Goal: Transaction & Acquisition: Purchase product/service

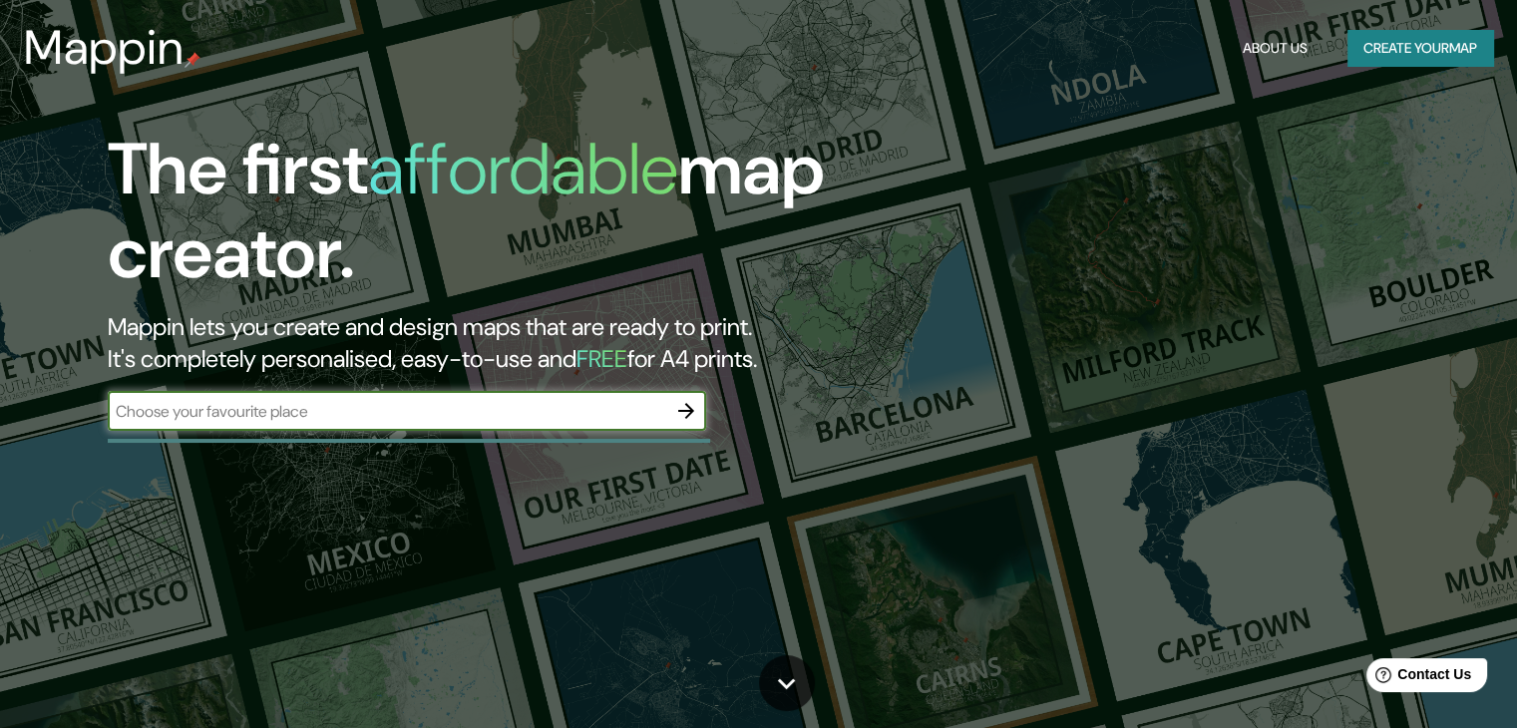
click at [1424, 54] on button "Create your map" at bounding box center [1420, 48] width 146 height 37
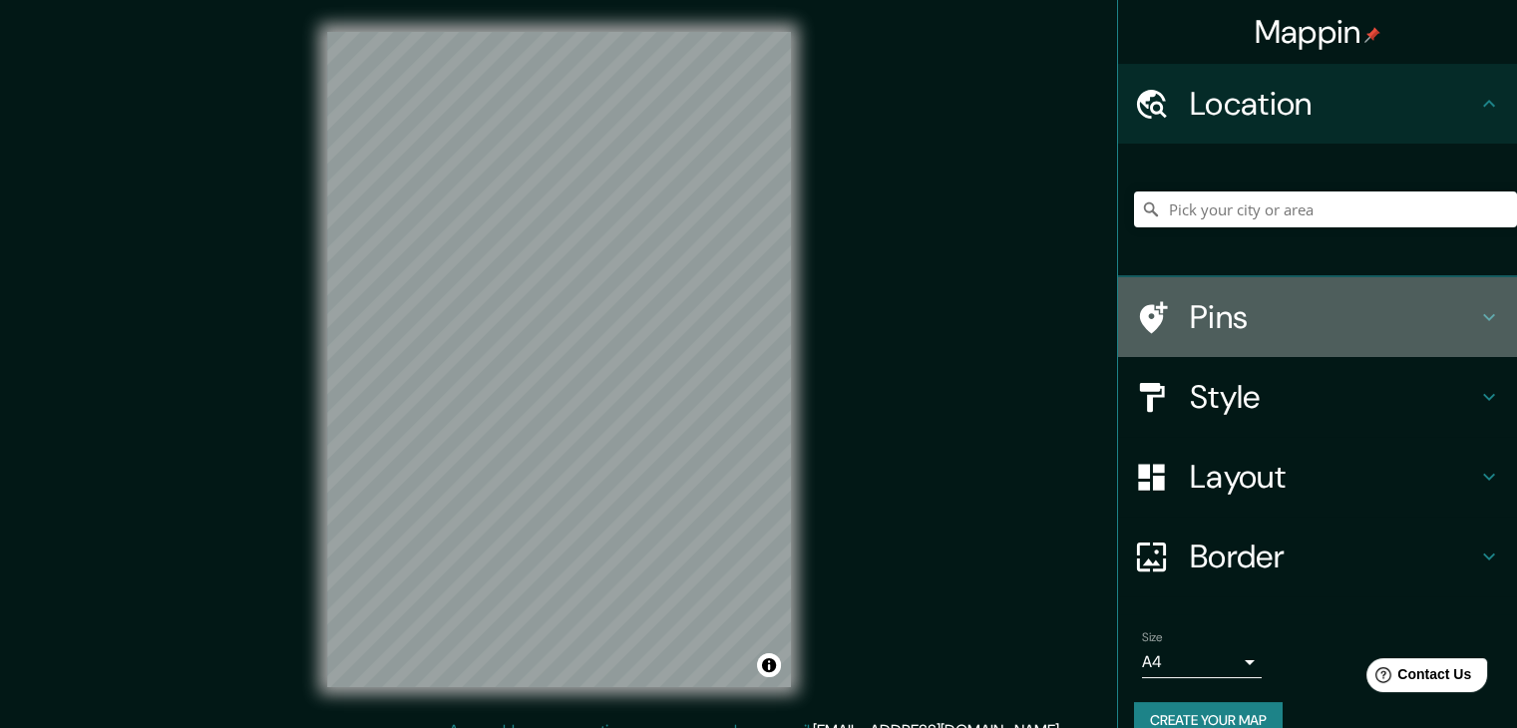
click at [1353, 319] on h4 "Pins" at bounding box center [1333, 317] width 287 height 40
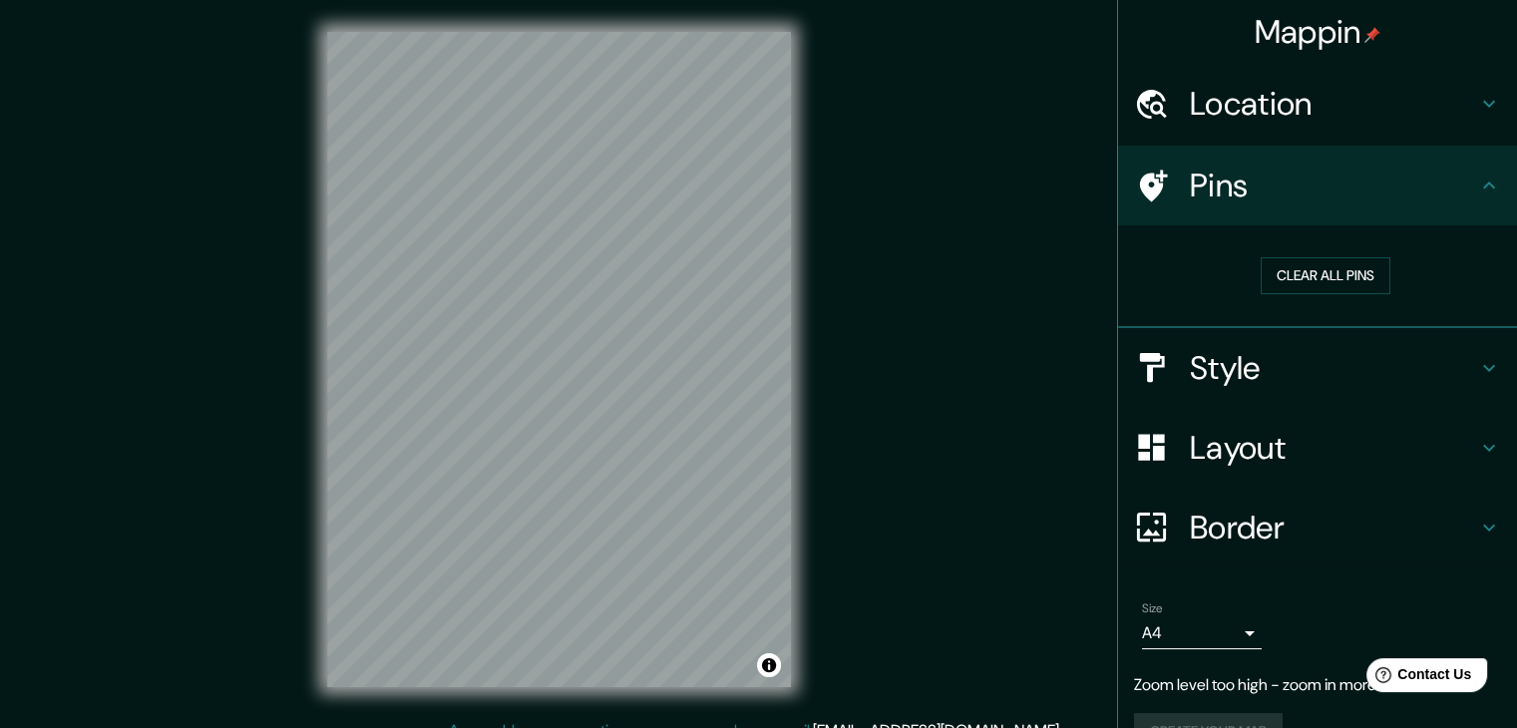
click at [1209, 626] on body "Mappin Location Pins Clear all pins Style Layout Border Choose a border. Hint :…" at bounding box center [758, 364] width 1517 height 728
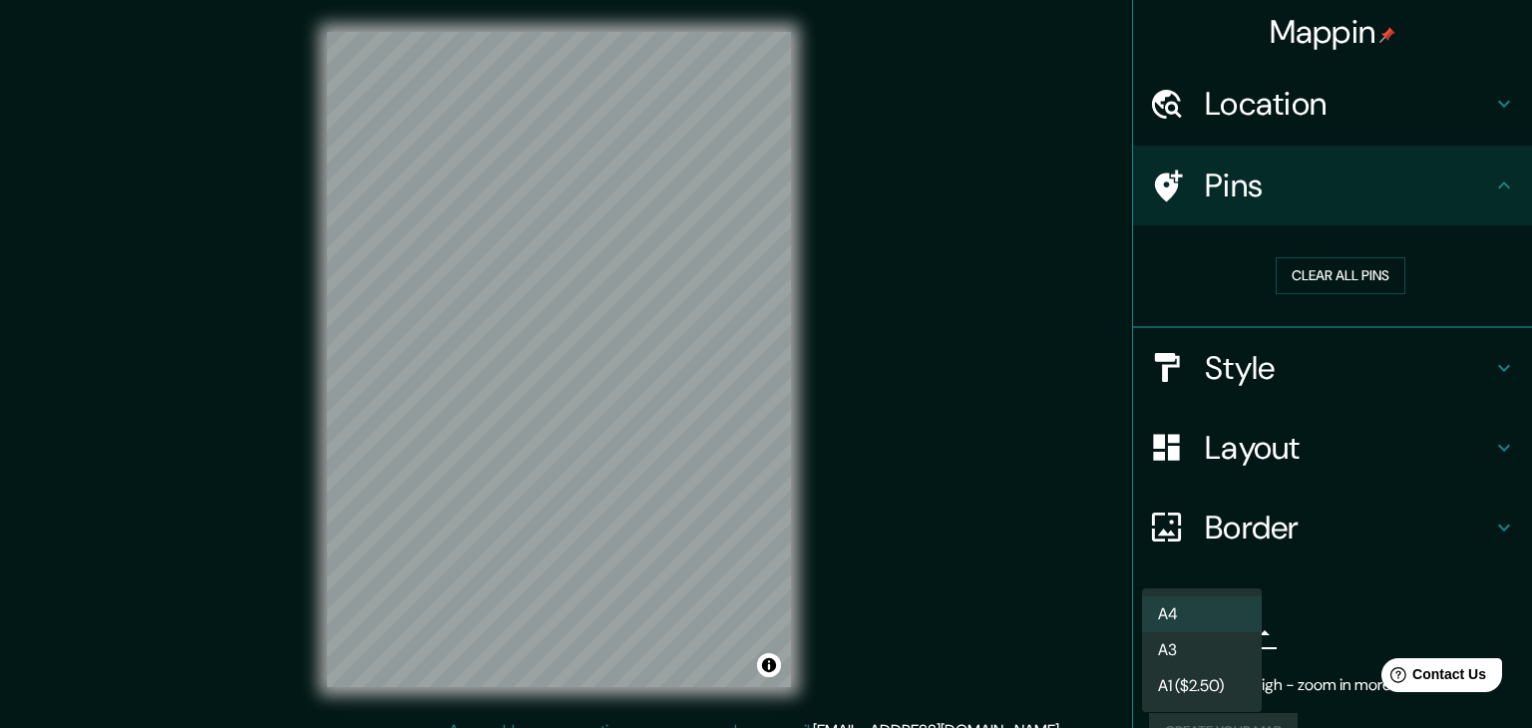
click at [1207, 625] on li "A4" at bounding box center [1202, 614] width 120 height 36
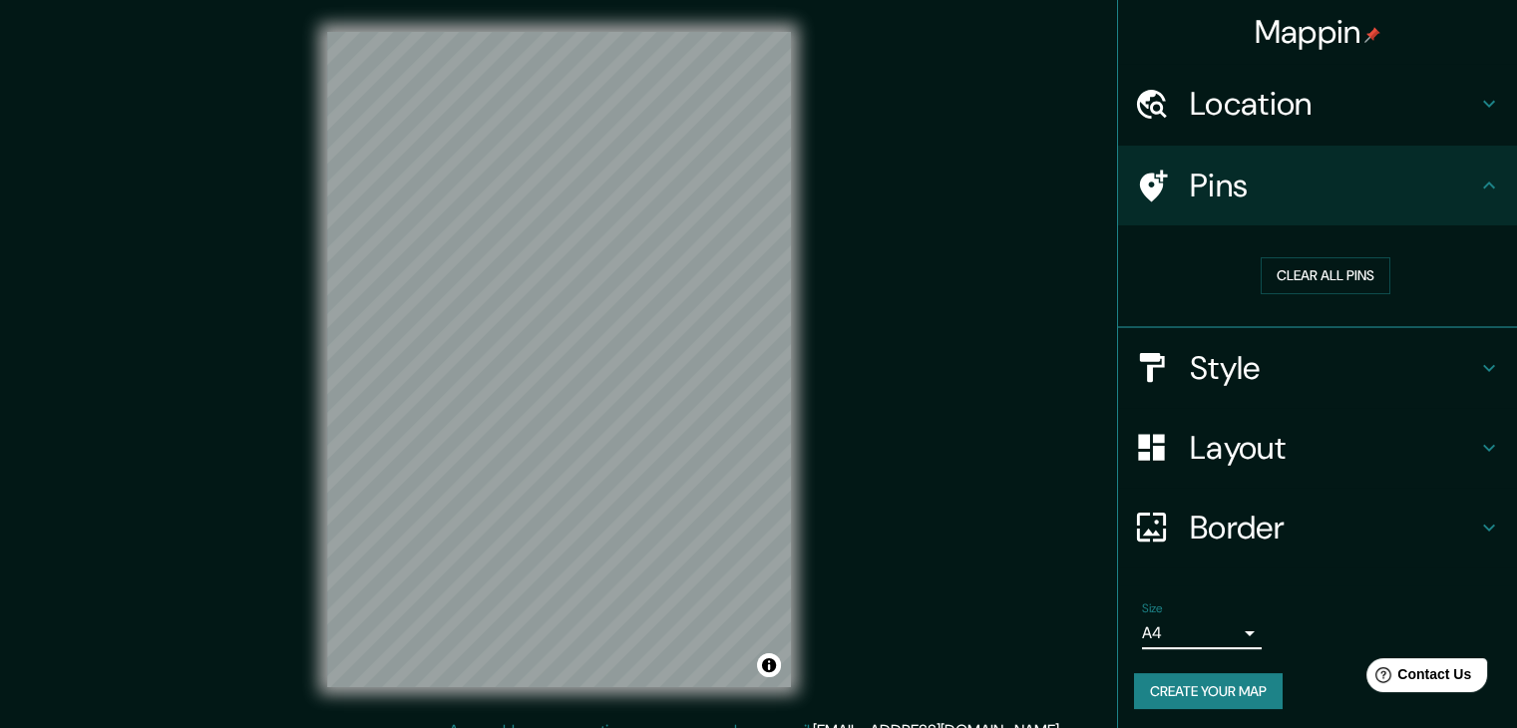
click at [1320, 366] on h4 "Style" at bounding box center [1333, 368] width 287 height 40
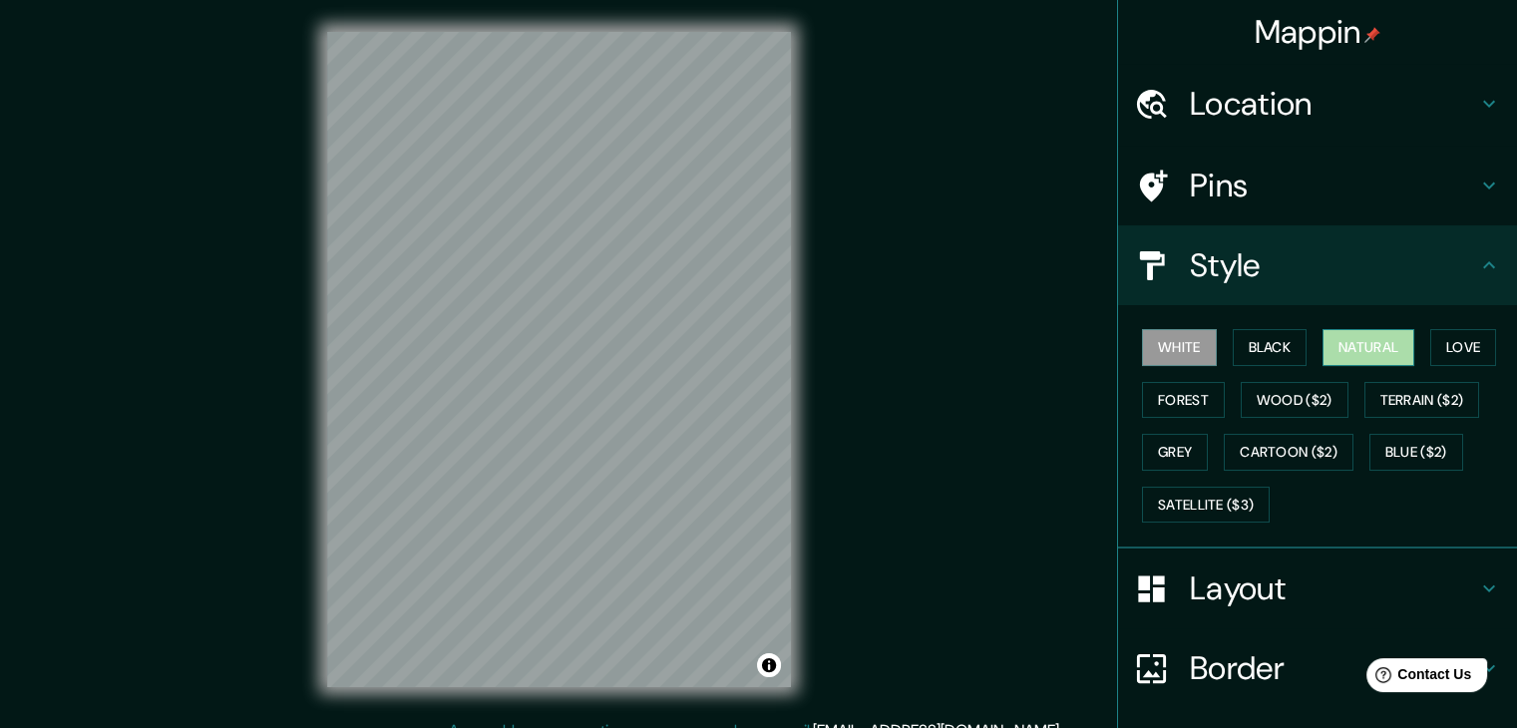
click at [1352, 352] on button "Natural" at bounding box center [1368, 347] width 92 height 37
click at [1459, 341] on button "Love" at bounding box center [1463, 347] width 66 height 37
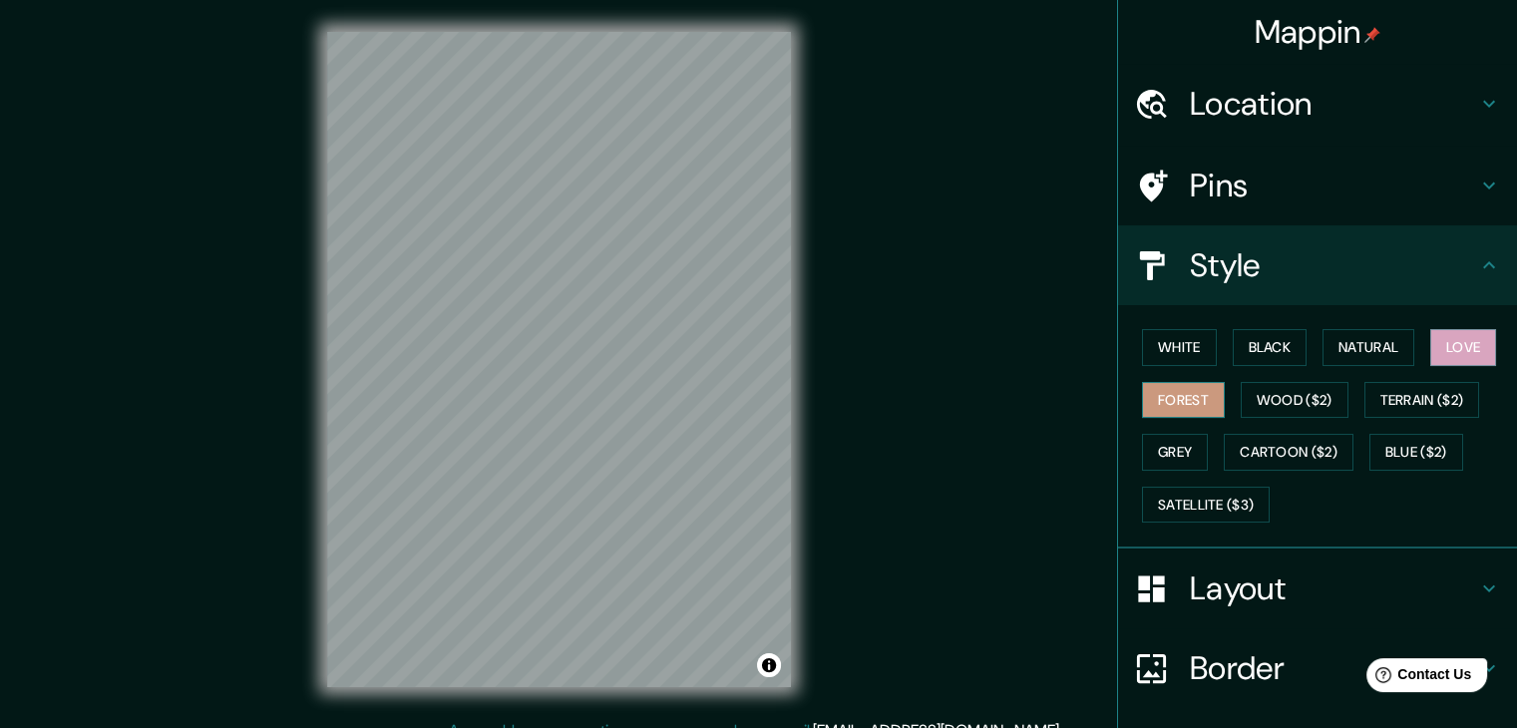
click at [1161, 396] on button "Forest" at bounding box center [1183, 400] width 83 height 37
